Goal: Task Accomplishment & Management: Manage account settings

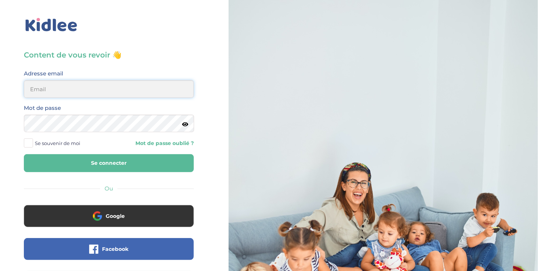
type input "ousmanealhassanetoure@gmail.com"
click at [98, 159] on button "Se connecter" at bounding box center [109, 163] width 170 height 18
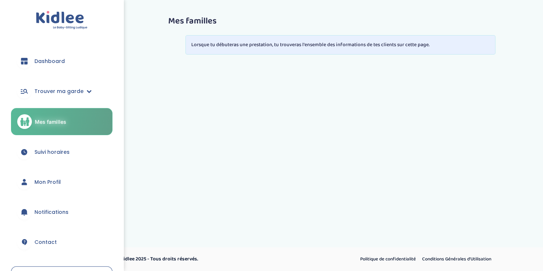
click at [48, 181] on span "Mon Profil" at bounding box center [47, 183] width 26 height 8
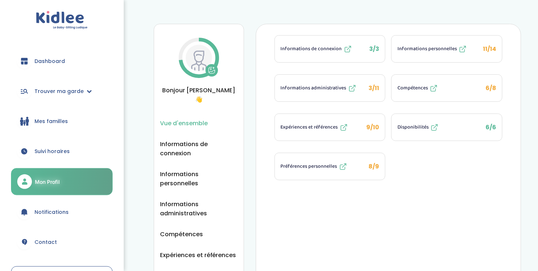
click at [440, 86] on button "Compétences 6/8" at bounding box center [446, 88] width 110 height 27
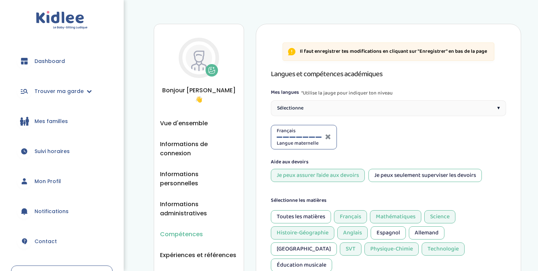
select select "3eme"
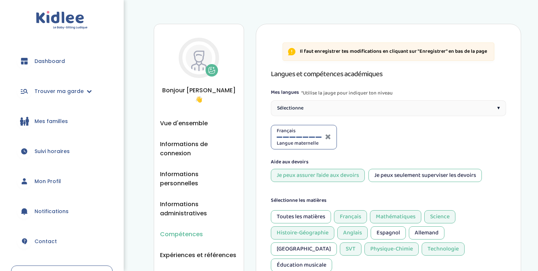
select select "3eme"
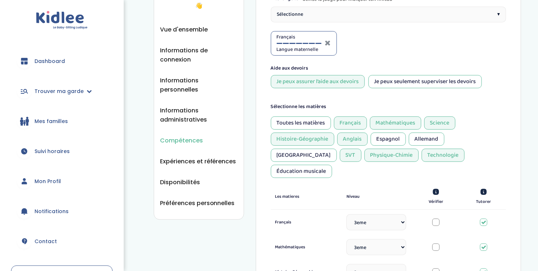
scroll to position [96, 0]
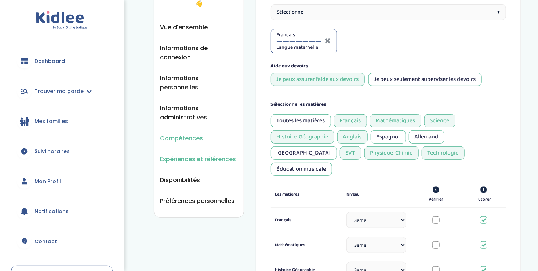
click at [198, 155] on span "Expériences et références" at bounding box center [198, 159] width 76 height 9
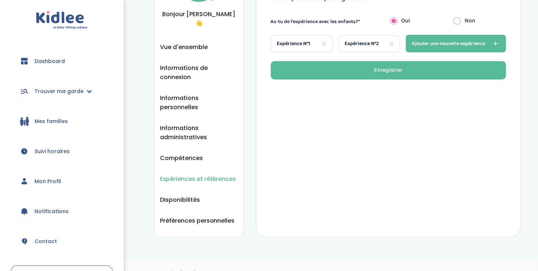
scroll to position [77, 0]
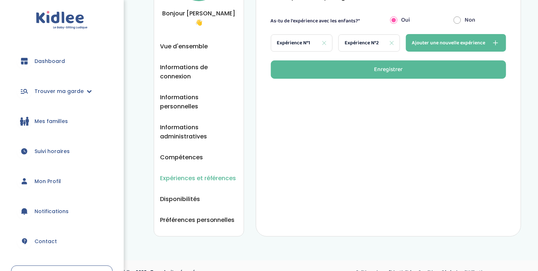
click at [44, 179] on span "Mon Profil" at bounding box center [47, 182] width 26 height 8
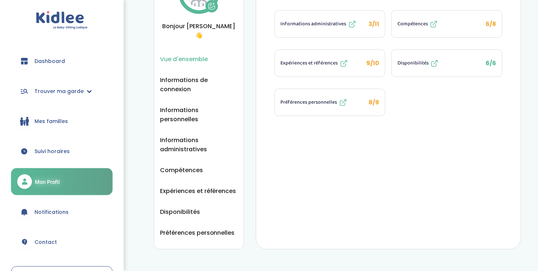
scroll to position [65, 0]
click at [46, 150] on span "Suivi horaires" at bounding box center [51, 152] width 35 height 8
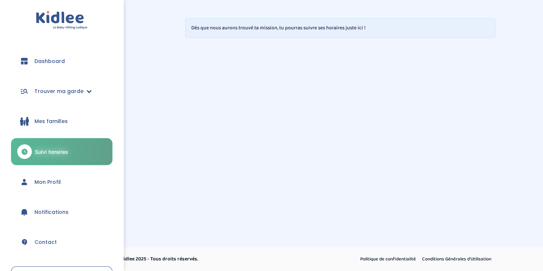
click at [52, 90] on span "Trouver ma garde" at bounding box center [58, 92] width 49 height 8
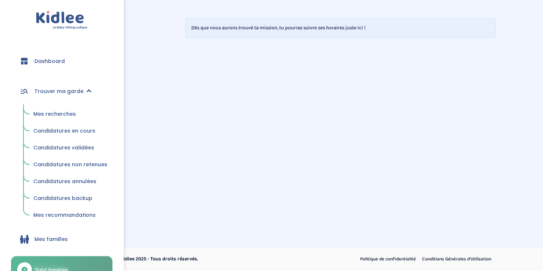
click at [59, 111] on span "Mes recherches" at bounding box center [54, 113] width 43 height 7
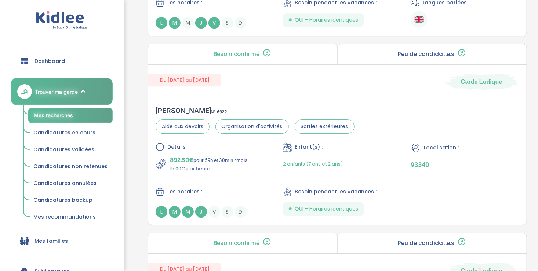
scroll to position [1038, 0]
click at [247, 98] on div "[PERSON_NAME] N° 6922 Aide aux devoirs Organisation d'activités Sorties extérie…" at bounding box center [337, 161] width 378 height 126
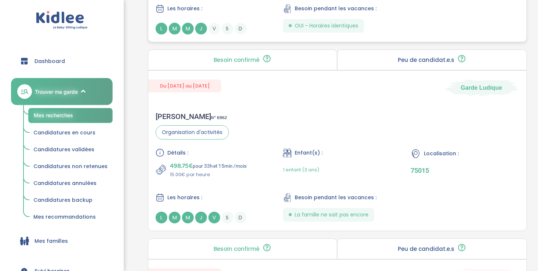
scroll to position [1223, 0]
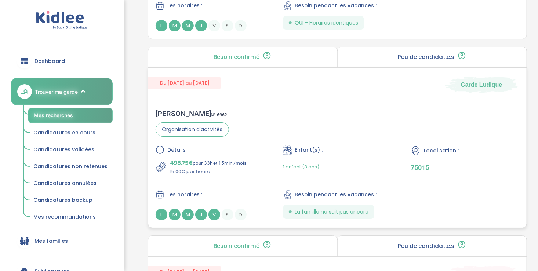
click at [267, 186] on div "Détails : 498.75€ pour 33h et 15min /mois 15.00€ par heure Enfant(s) : 1 enfant…" at bounding box center [336, 183] width 363 height 75
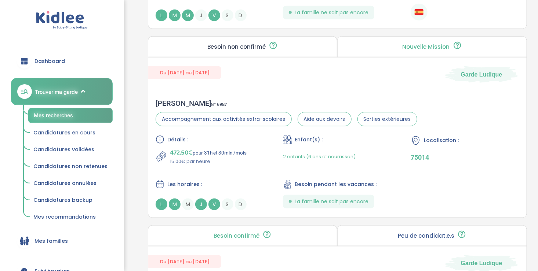
scroll to position [1613, 0]
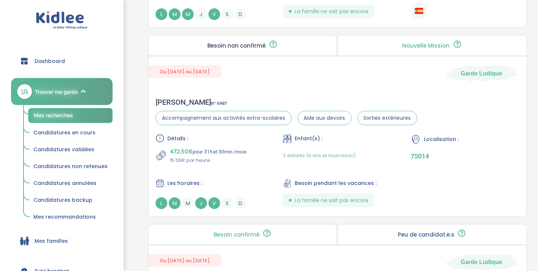
click at [221, 134] on div "Détails :" at bounding box center [209, 138] width 109 height 9
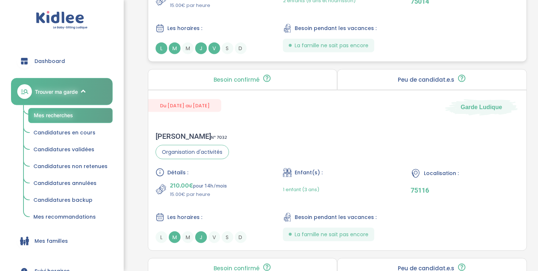
scroll to position [1768, 0]
click at [221, 157] on div "Sophie D . N° 7032 Organisation d'activités Détails : 210.00€ pour 14h /mois 15…" at bounding box center [337, 187] width 378 height 126
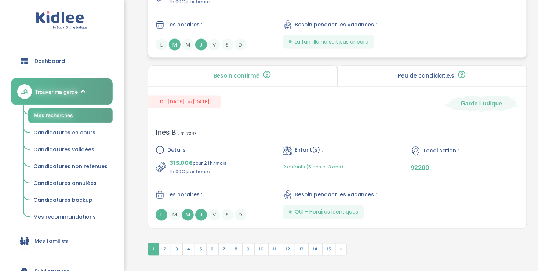
scroll to position [1975, 0]
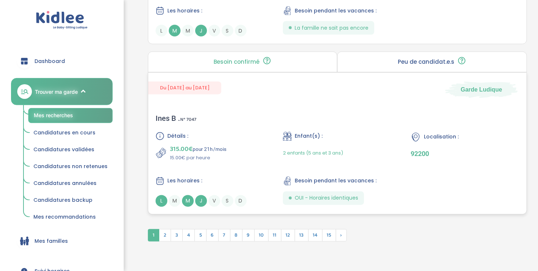
click at [232, 155] on div "315.00€ pour 21h /mois 15.00€ par heure" at bounding box center [209, 153] width 109 height 18
click at [166, 231] on span "2" at bounding box center [165, 236] width 12 height 12
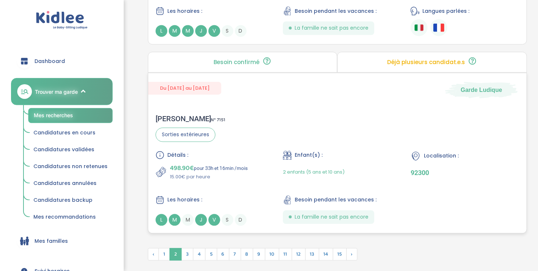
click at [238, 174] on p "15.00€ par heure" at bounding box center [209, 177] width 78 height 7
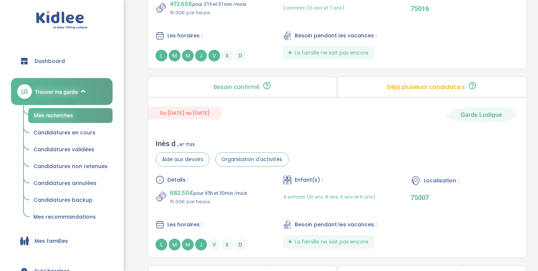
scroll to position [1588, 0]
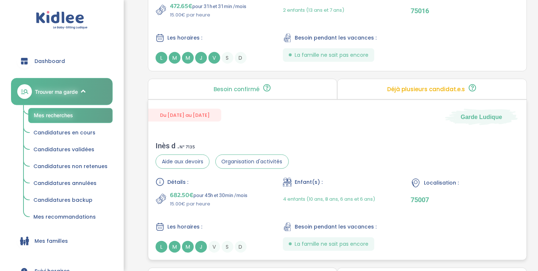
click at [296, 131] on div "Du 02-09-2025 au 03-07-2026 Garde Ludique Inès d . N° 7135 Aide aux devoirs Org…" at bounding box center [337, 180] width 379 height 161
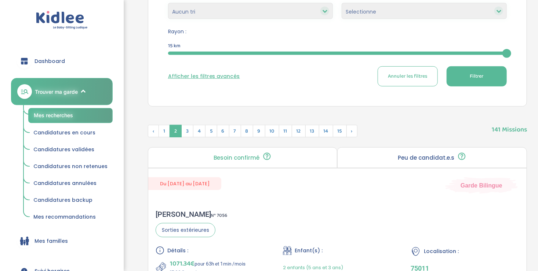
scroll to position [0, 0]
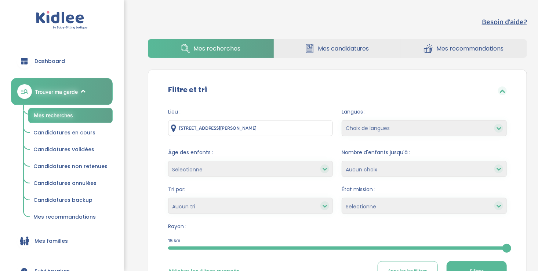
click at [367, 129] on select "Choix de langues Allemand Anglais Espagnol Italien Russe Français Coréen" at bounding box center [423, 128] width 165 height 16
select select "12"
click at [341, 120] on select "Choix de langues Allemand Anglais Espagnol Italien Russe Français Coréen" at bounding box center [423, 128] width 165 height 16
select select
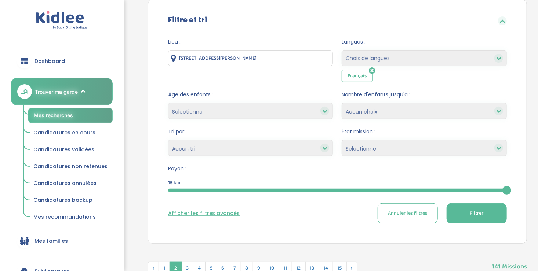
scroll to position [70, 0]
click at [459, 214] on button "Filtrer" at bounding box center [476, 213] width 60 height 20
drag, startPoint x: 459, startPoint y: 214, endPoint x: 344, endPoint y: 219, distance: 115.9
click at [344, 219] on div "Afficher les filtres avancés Annuler les filtres Filtrer" at bounding box center [337, 213] width 338 height 20
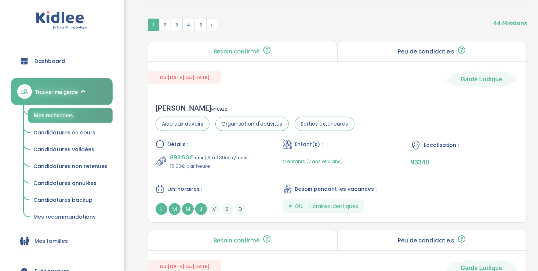
scroll to position [313, 0]
click at [260, 168] on div "892.50€ pour 59h et 30min /mois 15.00€ par heure" at bounding box center [209, 162] width 109 height 18
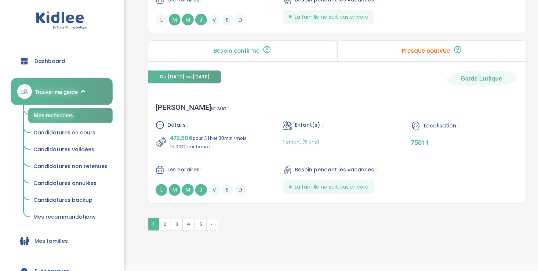
scroll to position [1993, 0]
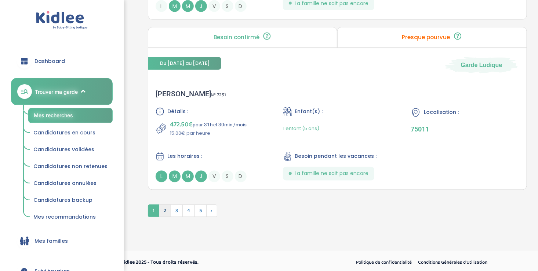
click at [166, 211] on span "2" at bounding box center [165, 211] width 12 height 12
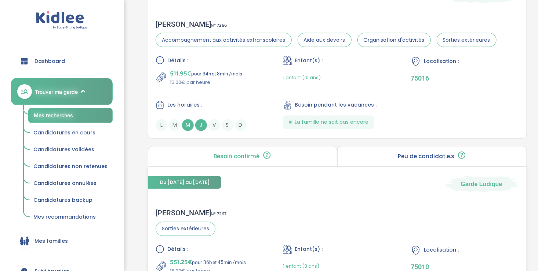
scroll to position [585, 0]
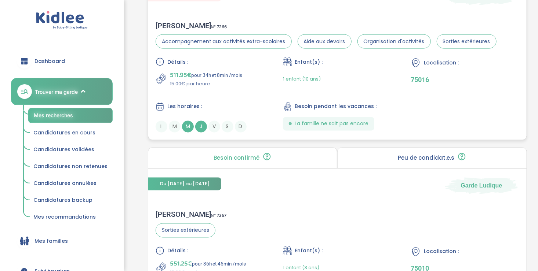
click at [249, 89] on div "Détails : 511.95€ pour 34h et 8min /mois 15.00€ par heure Enfant(s) : 1 enfant …" at bounding box center [336, 95] width 363 height 75
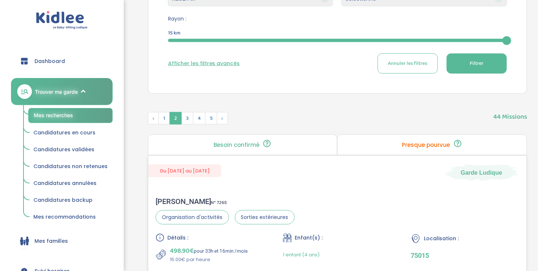
scroll to position [230, 0]
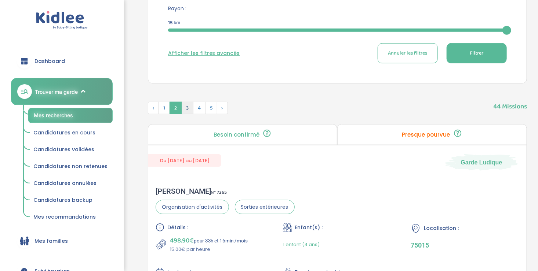
click at [187, 108] on span "3" at bounding box center [187, 108] width 12 height 12
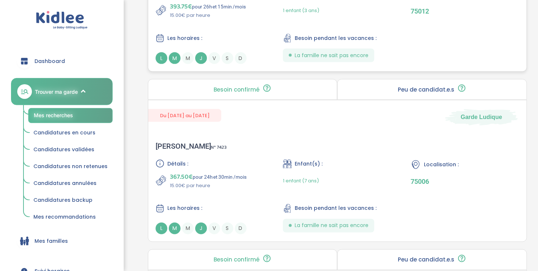
scroll to position [465, 0]
click at [239, 177] on p "367.50€ pour 24h et 30min /mois" at bounding box center [208, 177] width 77 height 10
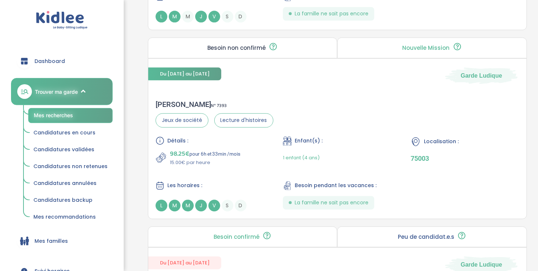
scroll to position [851, 0]
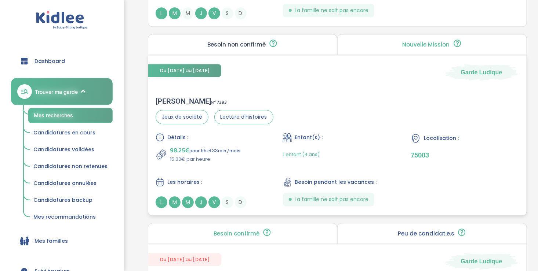
click at [218, 158] on p "15.00€ par heure" at bounding box center [205, 159] width 71 height 7
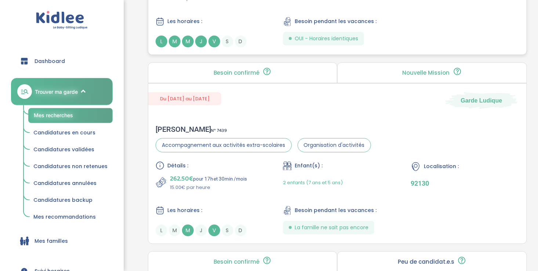
scroll to position [1184, 0]
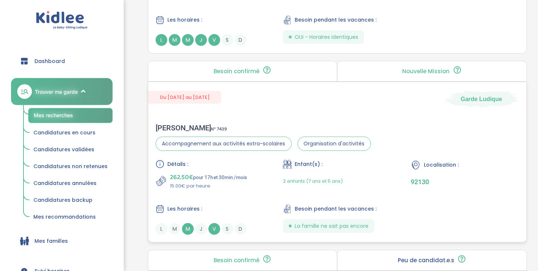
click at [249, 195] on div "Détails : 262.50€ pour 17h et 30min /mois 15.00€ par heure Enfant(s) : 2 enfant…" at bounding box center [336, 197] width 363 height 75
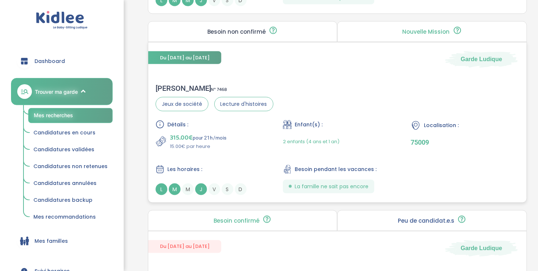
scroll to position [1773, 0]
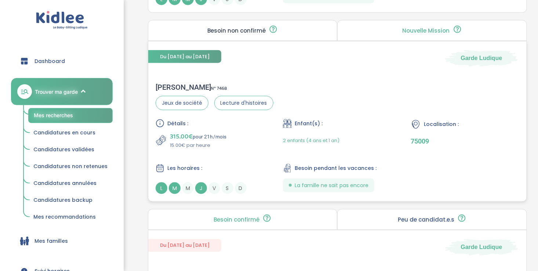
click at [256, 153] on div "Détails : 315.00€ pour 21h /mois 15.00€ par heure Enfant(s) : 2 enfants (4 ans …" at bounding box center [336, 156] width 363 height 75
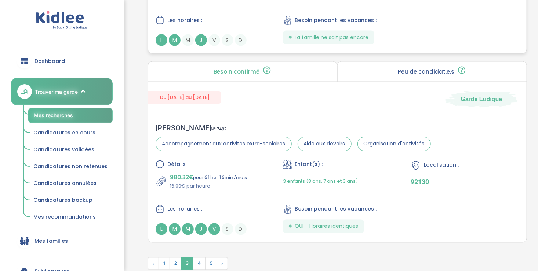
scroll to position [1921, 0]
click at [214, 183] on p "16.00€ par heure" at bounding box center [208, 186] width 77 height 7
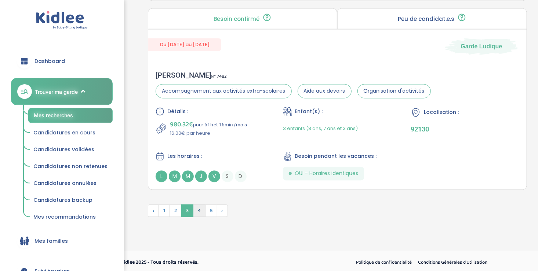
click at [198, 213] on span "4" at bounding box center [199, 211] width 12 height 12
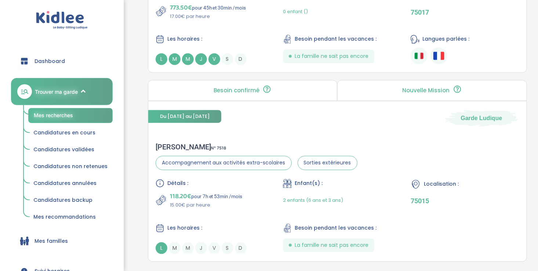
scroll to position [2048, 0]
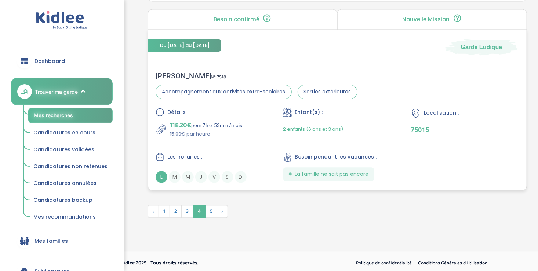
click at [223, 131] on p "15.00€ par heure" at bounding box center [206, 134] width 73 height 7
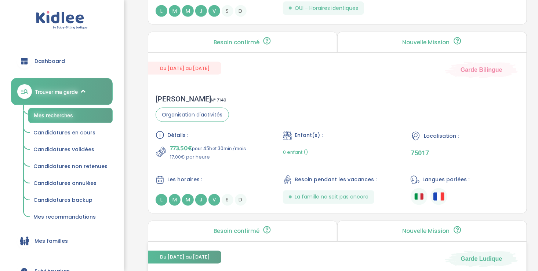
scroll to position [1830, 0]
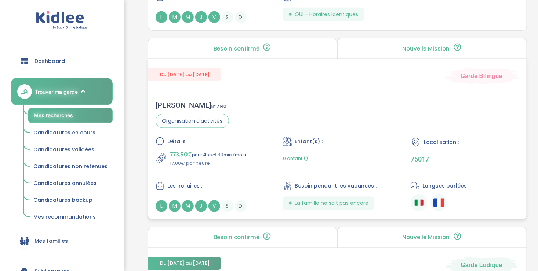
click at [257, 96] on div "Guillemette H . N° 7140 Organisation d'activités Détails : 773.50€ pour 45h et …" at bounding box center [337, 156] width 378 height 126
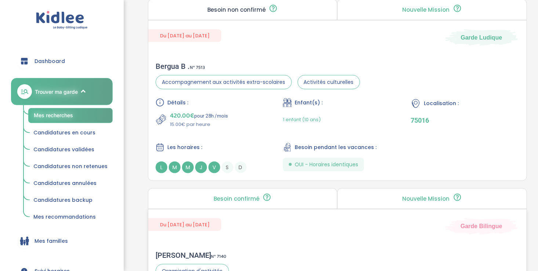
scroll to position [1677, 0]
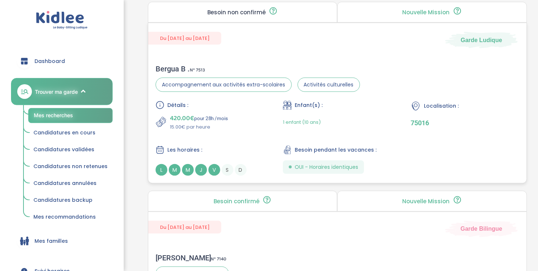
click at [241, 102] on div "Détails :" at bounding box center [209, 105] width 109 height 9
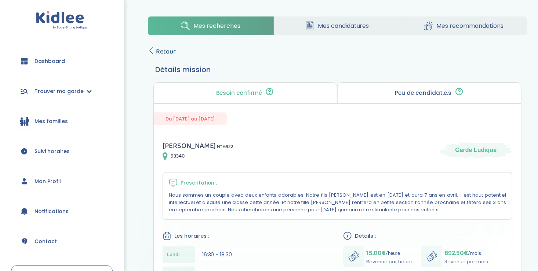
click at [151, 48] on icon at bounding box center [151, 50] width 7 height 7
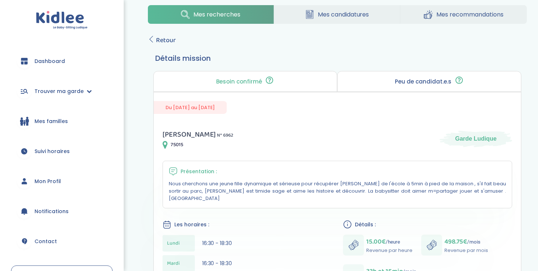
scroll to position [6, 0]
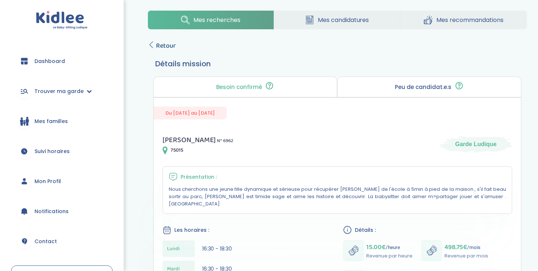
click at [150, 43] on icon at bounding box center [151, 44] width 7 height 7
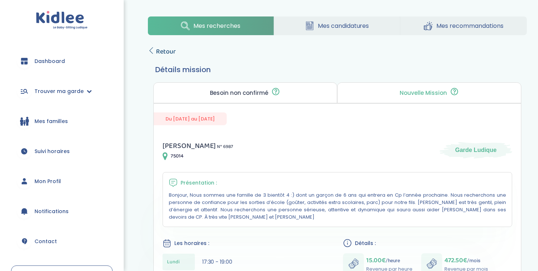
click at [152, 51] on icon at bounding box center [151, 50] width 7 height 7
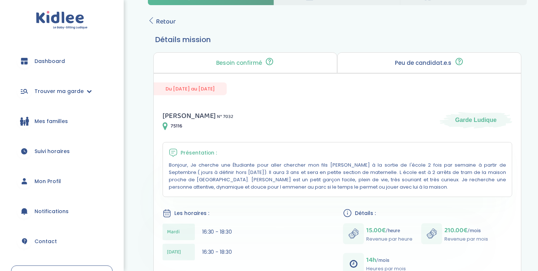
scroll to position [32, 0]
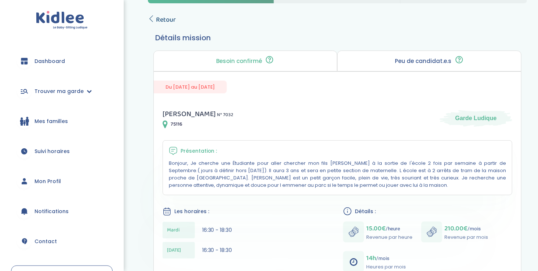
click at [150, 15] on link "Retour" at bounding box center [162, 20] width 28 height 10
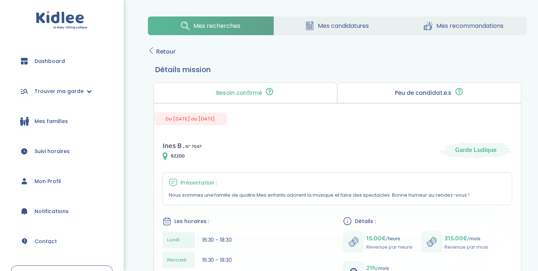
scroll to position [40, 0]
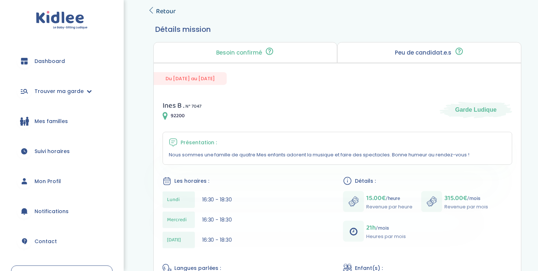
click at [152, 8] on icon at bounding box center [151, 10] width 7 height 7
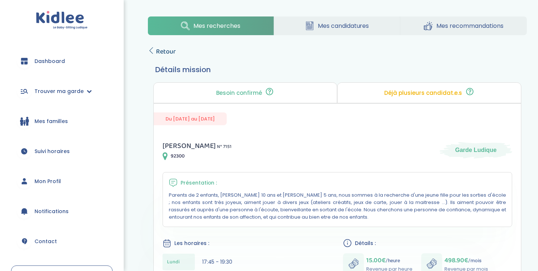
click at [154, 49] on link "Retour" at bounding box center [162, 52] width 28 height 10
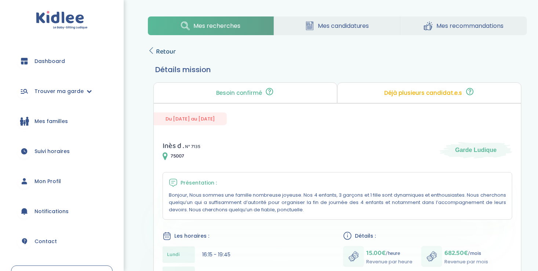
click at [151, 49] on icon at bounding box center [151, 50] width 7 height 7
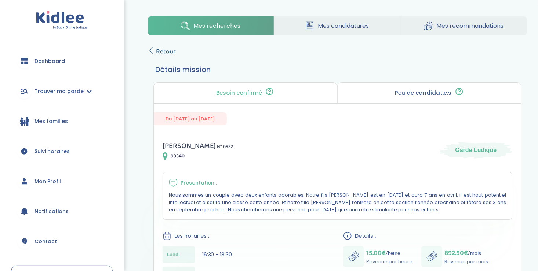
click at [153, 53] on icon at bounding box center [151, 50] width 7 height 7
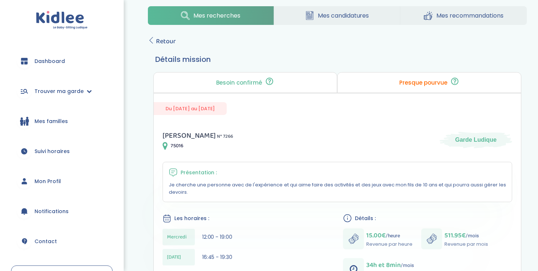
scroll to position [3, 0]
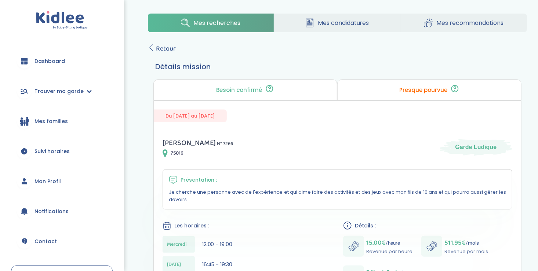
click at [145, 44] on div "Mes recherches Mes candidatures Mes recommandations Retour Détails mission Beso…" at bounding box center [337, 276] width 401 height 536
click at [153, 47] on icon at bounding box center [151, 47] width 7 height 7
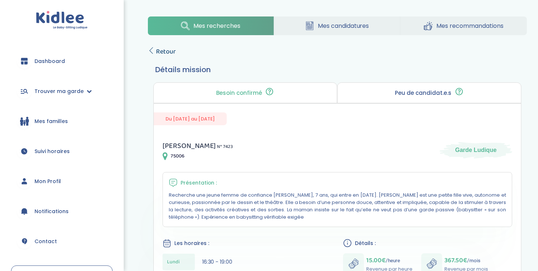
click at [150, 51] on icon at bounding box center [151, 50] width 7 height 7
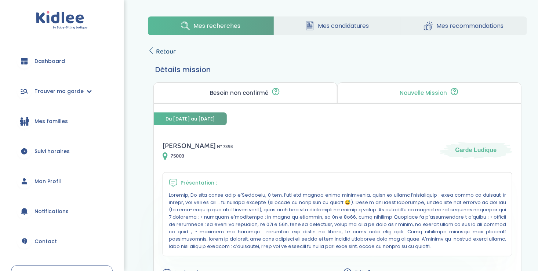
click at [150, 49] on icon at bounding box center [151, 50] width 7 height 7
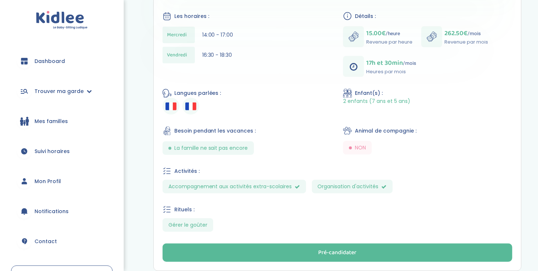
scroll to position [228, 0]
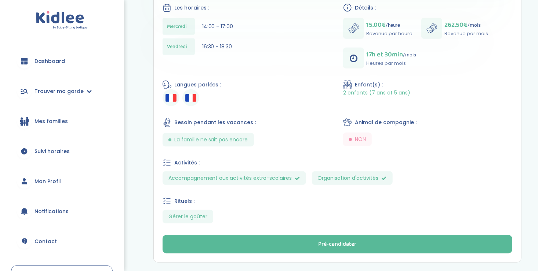
click at [322, 158] on div "Activités :" at bounding box center [336, 162] width 349 height 9
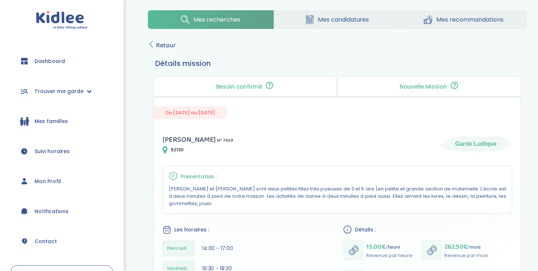
scroll to position [0, 0]
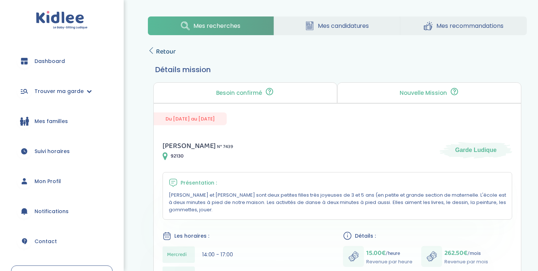
click at [153, 50] on icon at bounding box center [151, 50] width 7 height 7
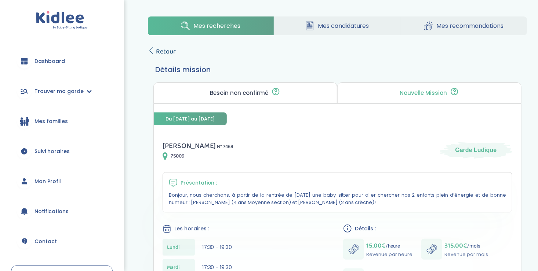
click at [150, 50] on icon at bounding box center [151, 50] width 7 height 7
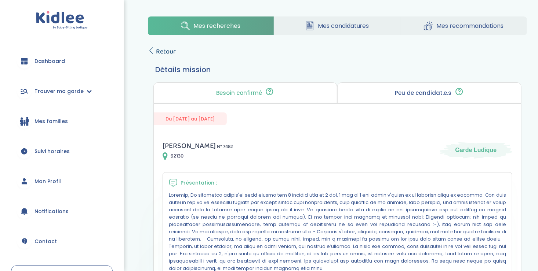
click at [148, 48] on icon at bounding box center [151, 50] width 7 height 7
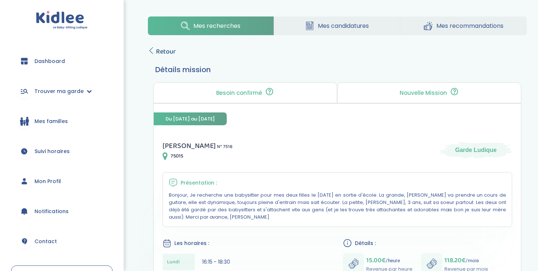
click at [153, 47] on icon at bounding box center [151, 50] width 7 height 7
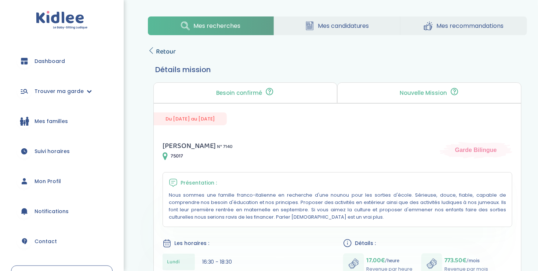
click at [153, 48] on icon at bounding box center [151, 50] width 7 height 7
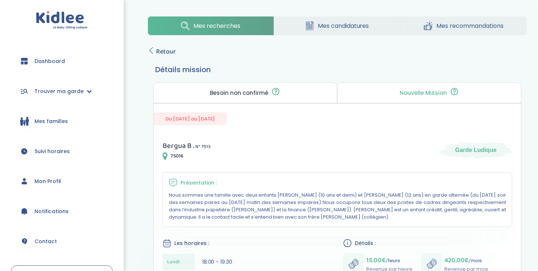
click at [152, 48] on icon at bounding box center [151, 50] width 7 height 7
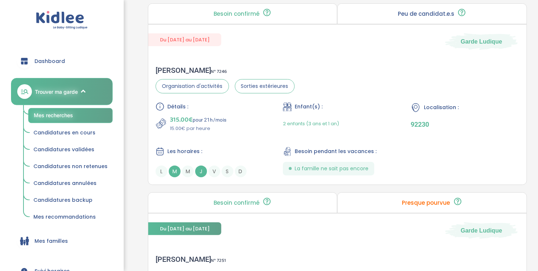
scroll to position [1277, 0]
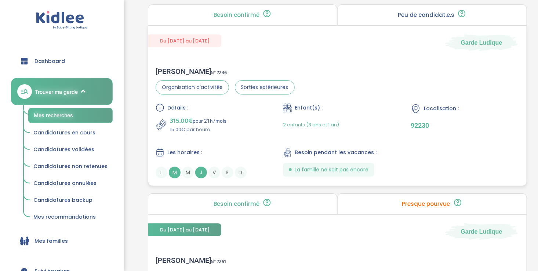
click at [252, 105] on div "Détails :" at bounding box center [209, 107] width 109 height 9
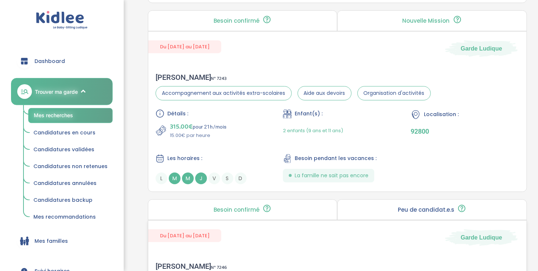
scroll to position [1082, 0]
click at [265, 125] on div "Détails : 315.00€ pour 21h /mois 15.00€ par heure Enfant(s) : 2 enfants (9 ans …" at bounding box center [336, 147] width 363 height 75
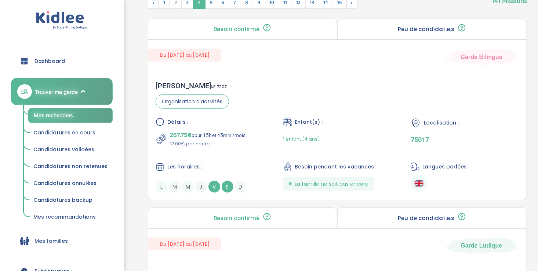
scroll to position [335, 0]
click at [258, 98] on div "Sabah F . N° 7207 Organisation d'activités Détails : 267.75€ pour 15h et 45min …" at bounding box center [337, 137] width 378 height 126
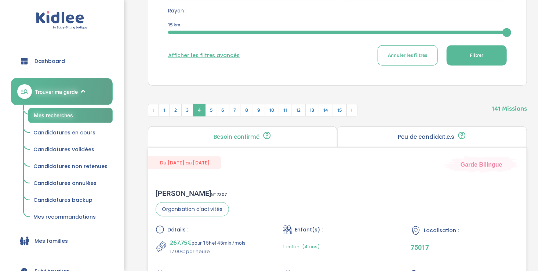
scroll to position [215, 0]
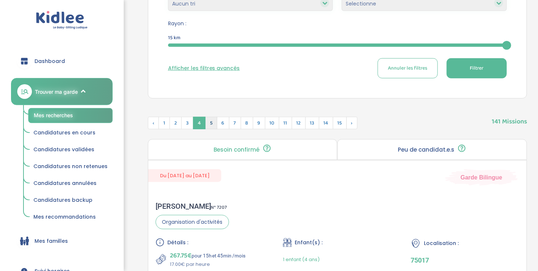
click at [209, 122] on span "5" at bounding box center [211, 123] width 12 height 12
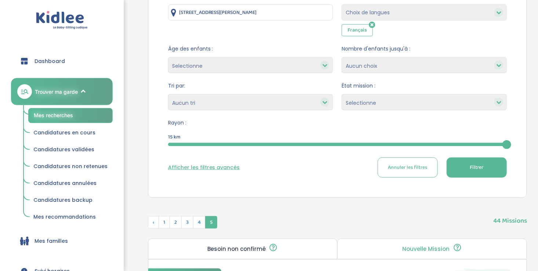
scroll to position [117, 0]
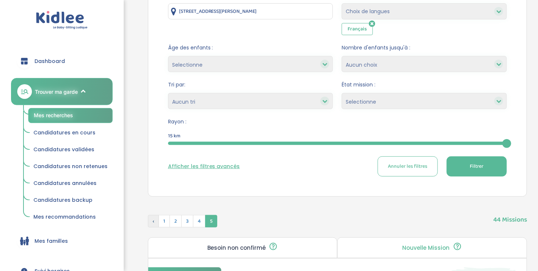
click at [151, 218] on span "‹" at bounding box center [153, 221] width 11 height 12
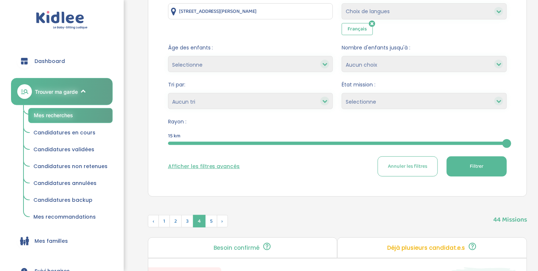
scroll to position [0, 0]
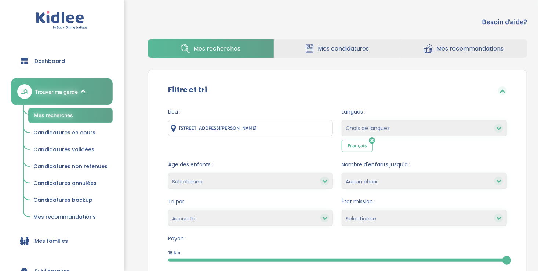
click at [214, 45] on span "Mes recherches" at bounding box center [216, 48] width 47 height 9
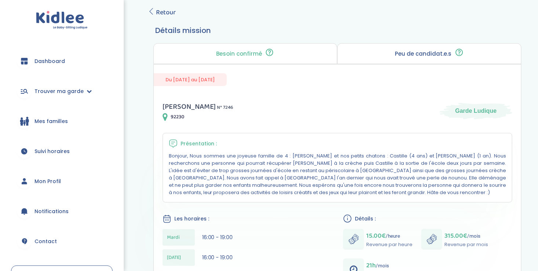
scroll to position [45, 0]
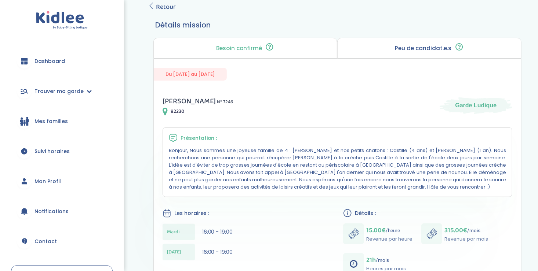
click at [283, 172] on p "Bonjour, Nous sommes une joyeuse famille de 4 : Aymar, Alice et nos petits chat…" at bounding box center [337, 169] width 337 height 44
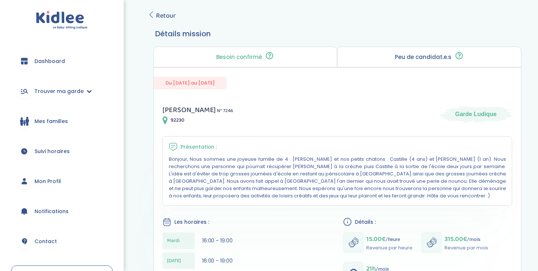
scroll to position [0, 0]
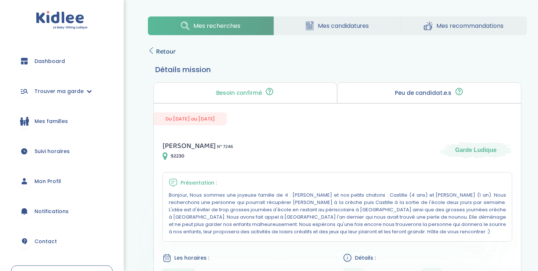
click at [154, 47] on link "Retour" at bounding box center [162, 52] width 28 height 10
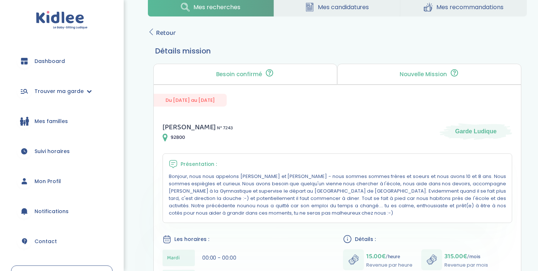
scroll to position [19, 0]
click at [247, 214] on p "Bonjour, nous nous appelons Gabin et Charlotte - nous sommes sommes frères et s…" at bounding box center [337, 195] width 337 height 44
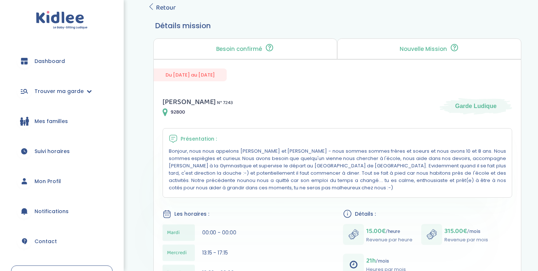
scroll to position [0, 0]
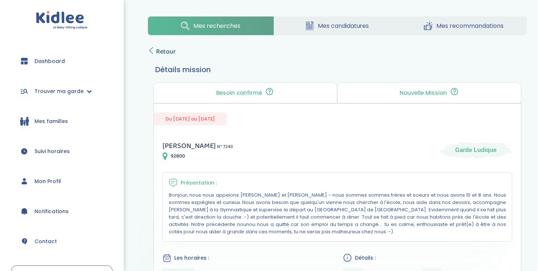
click at [152, 49] on icon at bounding box center [151, 50] width 7 height 7
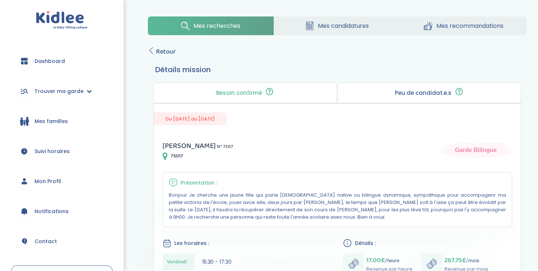
click at [151, 49] on icon at bounding box center [151, 50] width 7 height 7
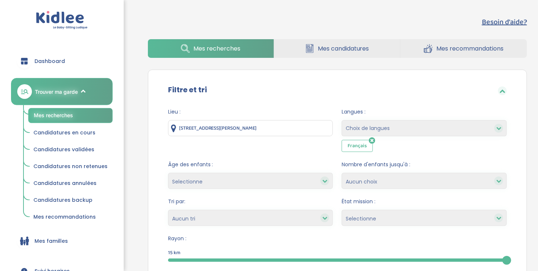
click at [372, 139] on icon at bounding box center [371, 140] width 6 height 7
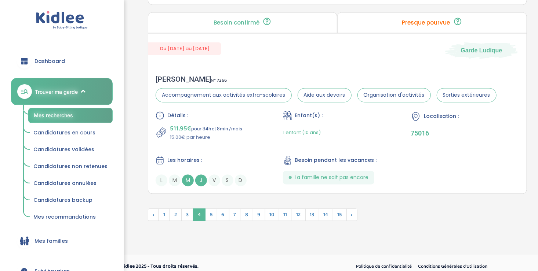
scroll to position [1999, 0]
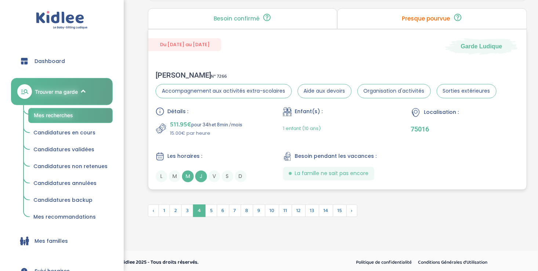
click at [241, 136] on div "Détails : 511.95€ pour 34h et 8min /mois 15.00€ par heure Enfant(s) : 1 enfant …" at bounding box center [336, 144] width 363 height 75
click at [271, 125] on div "Détails : 511.95€ pour 34h et 8min /mois 15.00€ par heure Enfant(s) : 1 enfant …" at bounding box center [336, 144] width 363 height 75
click at [208, 211] on span "5" at bounding box center [211, 211] width 12 height 12
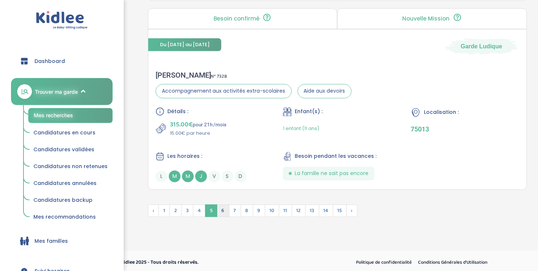
click at [223, 208] on span "6" at bounding box center [223, 211] width 12 height 12
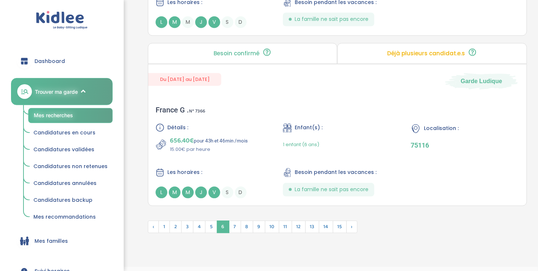
scroll to position [2018, 0]
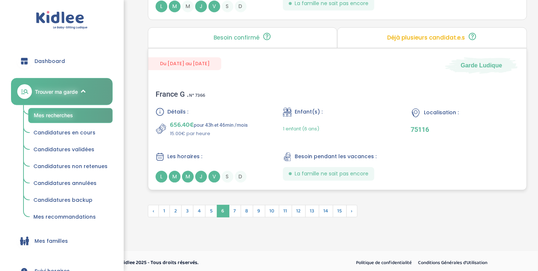
click at [229, 83] on div "France G . N° 7366 Détails : 656.40€ pour 43h et 46min /mois 15.00€ par heure E…" at bounding box center [337, 135] width 378 height 107
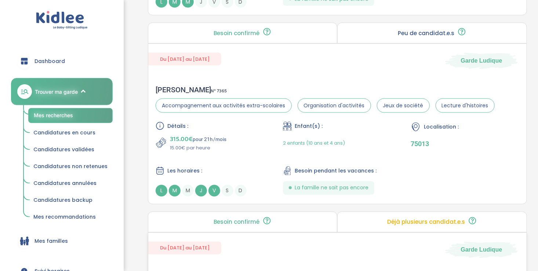
scroll to position [1833, 0]
click at [241, 131] on div "Détails : 315.00€ pour 21h /mois 15.00€ par heure" at bounding box center [209, 137] width 109 height 30
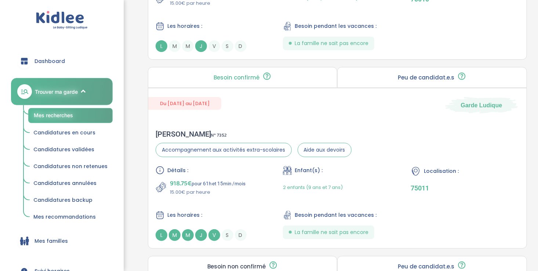
scroll to position [1487, 0]
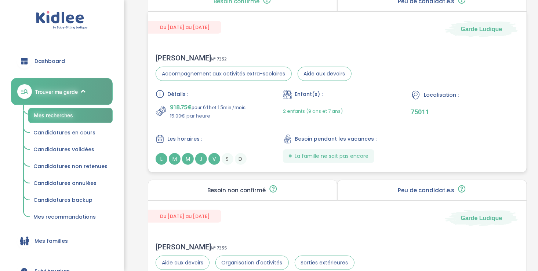
click at [235, 125] on div "Détails : 918.75€ pour 61h et 15min /mois 15.00€ par heure Enfant(s) : 2 enfant…" at bounding box center [336, 127] width 363 height 75
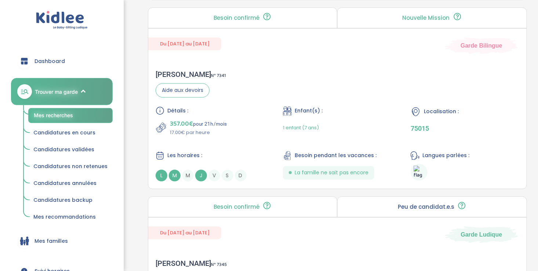
scroll to position [902, 0]
click at [414, 167] on img at bounding box center [418, 173] width 11 height 14
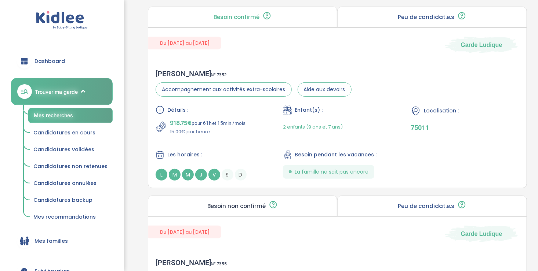
scroll to position [1471, 0]
click at [265, 136] on div "Détails : 918.75€ pour 61h et 15min /mois 15.00€ par heure Enfant(s) : 2 enfant…" at bounding box center [336, 143] width 363 height 75
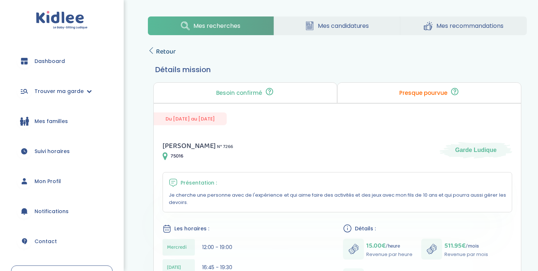
click at [153, 47] on link "Retour" at bounding box center [162, 52] width 28 height 10
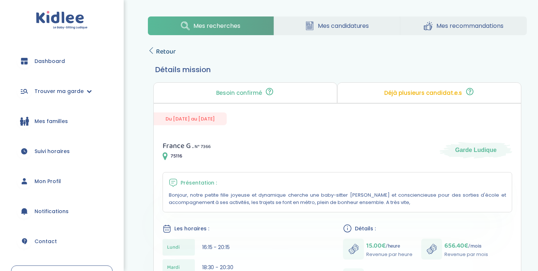
click at [150, 47] on icon at bounding box center [151, 50] width 7 height 7
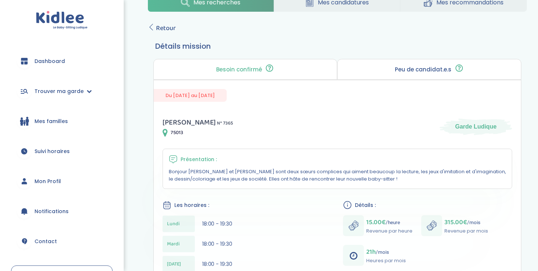
scroll to position [24, 0]
click at [151, 25] on icon at bounding box center [151, 26] width 7 height 7
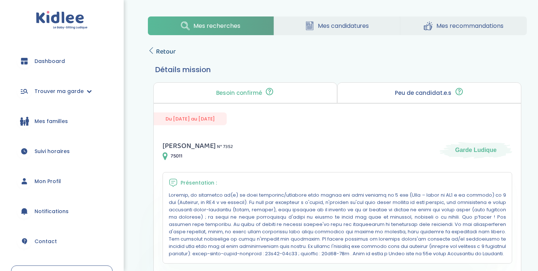
click at [151, 51] on icon at bounding box center [151, 50] width 7 height 7
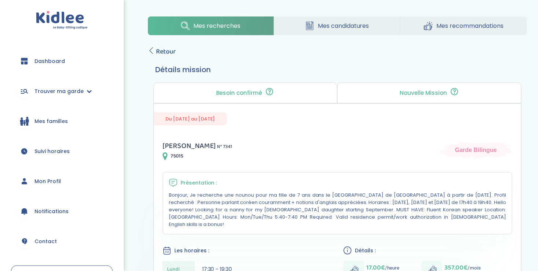
click at [149, 50] on icon at bounding box center [151, 50] width 7 height 7
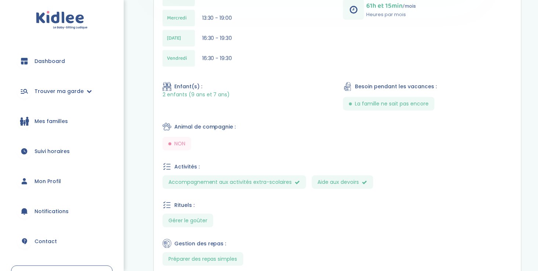
scroll to position [353, 0]
